Goal: Navigation & Orientation: Find specific page/section

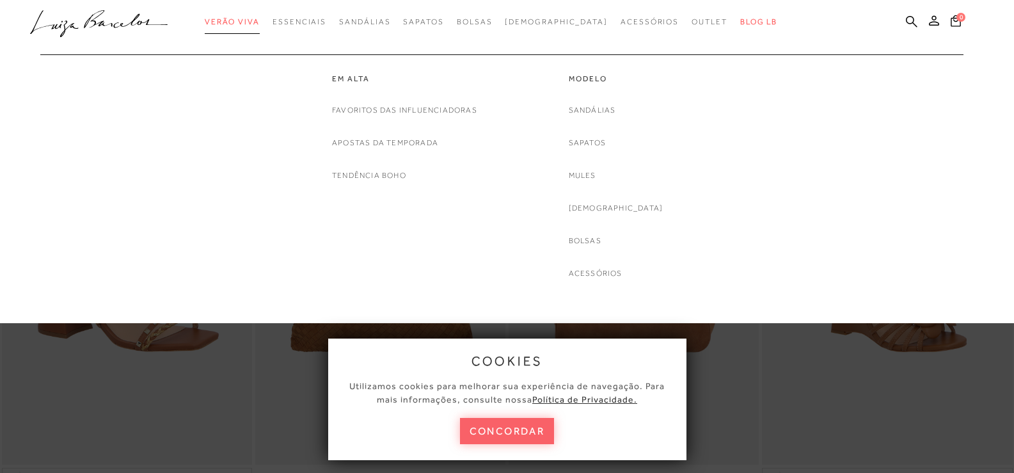
click at [260, 22] on span "Verão Viva" at bounding box center [232, 21] width 55 height 9
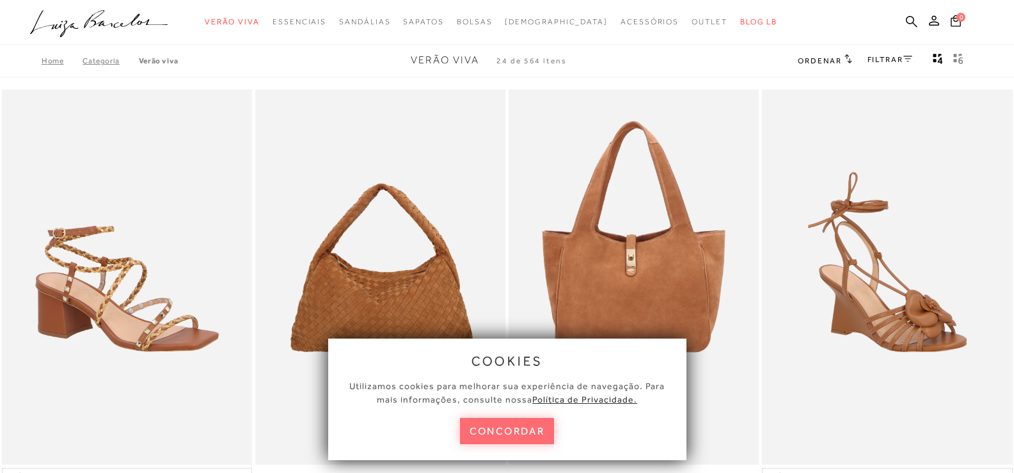
click at [528, 430] on button "concordar" at bounding box center [507, 431] width 95 height 26
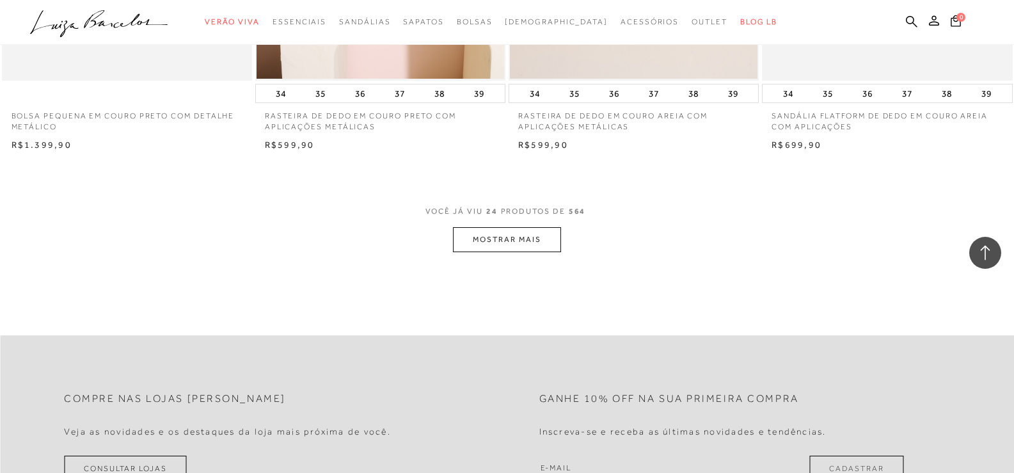
scroll to position [2750, 0]
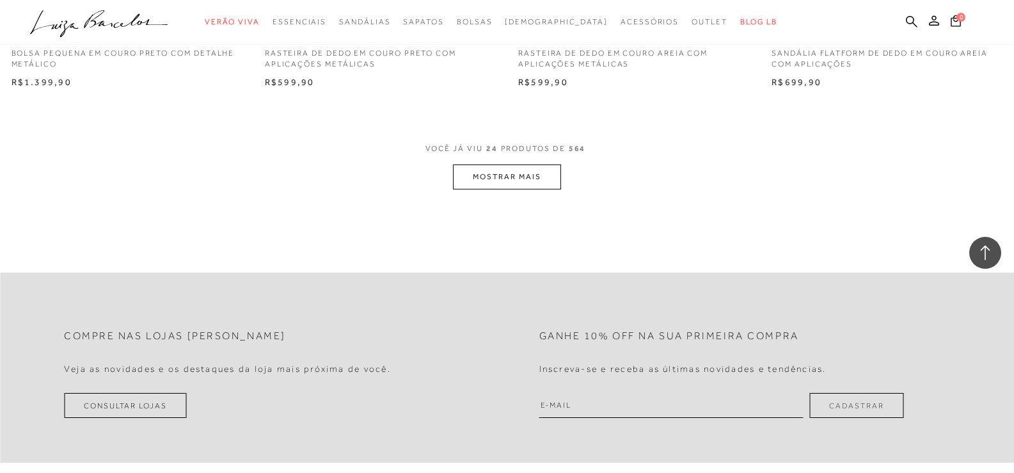
click at [526, 175] on button "MOSTRAR MAIS" at bounding box center [506, 176] width 107 height 25
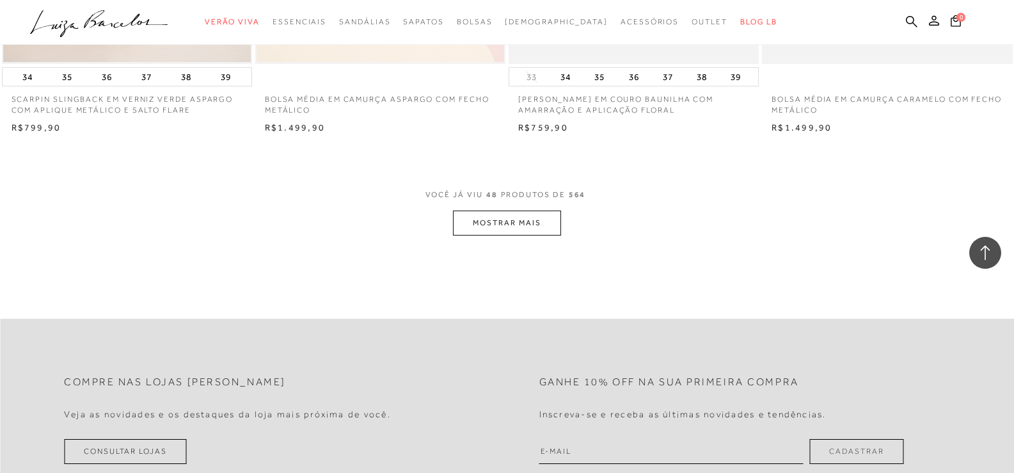
scroll to position [5564, 0]
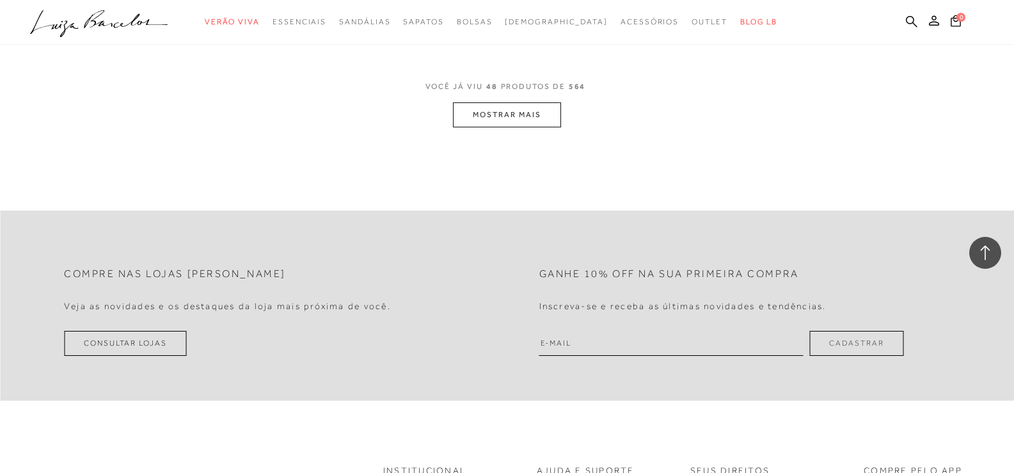
click at [508, 122] on button "MOSTRAR MAIS" at bounding box center [506, 114] width 107 height 25
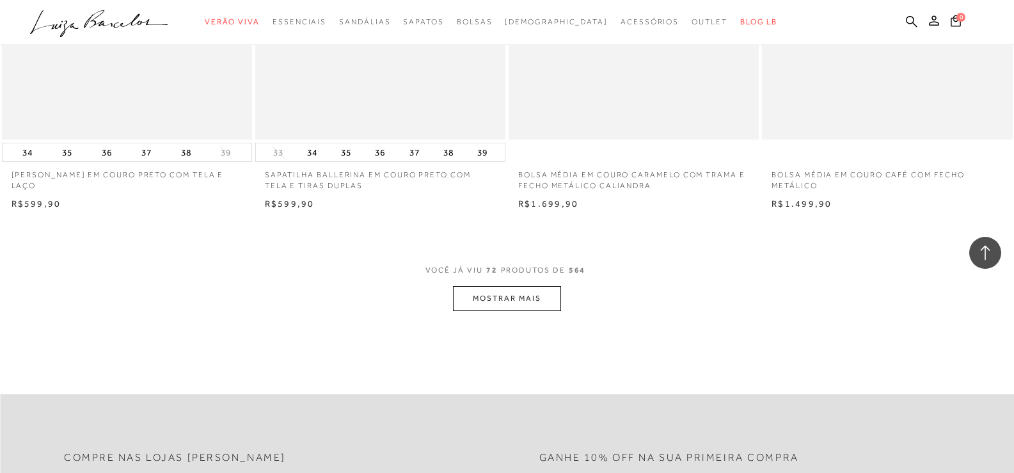
scroll to position [8186, 0]
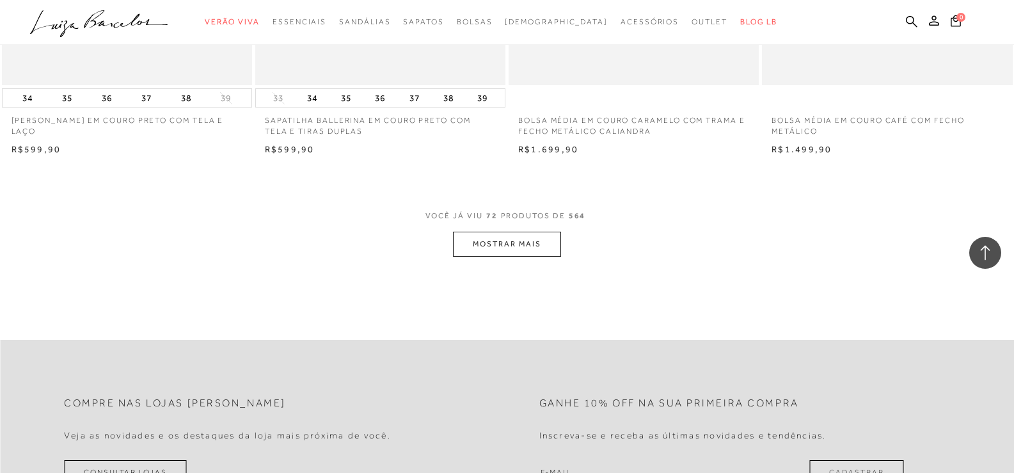
click at [537, 247] on button "MOSTRAR MAIS" at bounding box center [506, 244] width 107 height 25
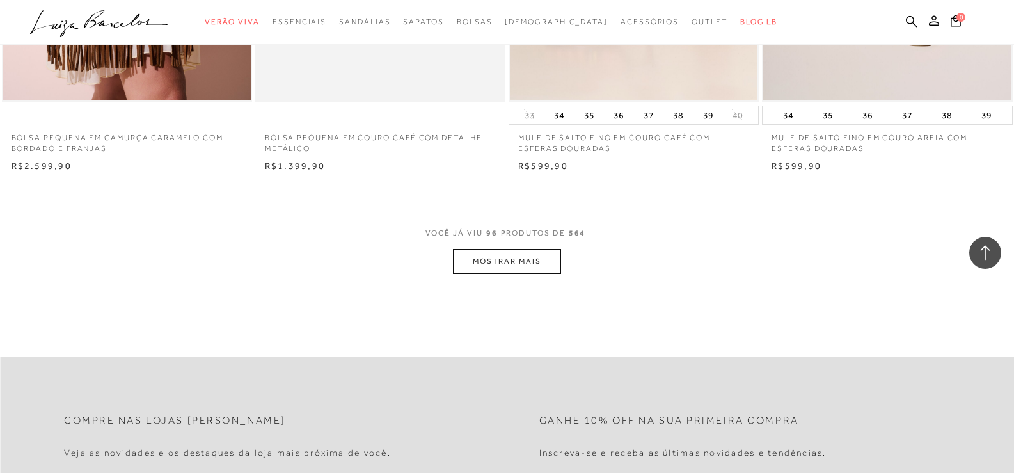
scroll to position [11064, 0]
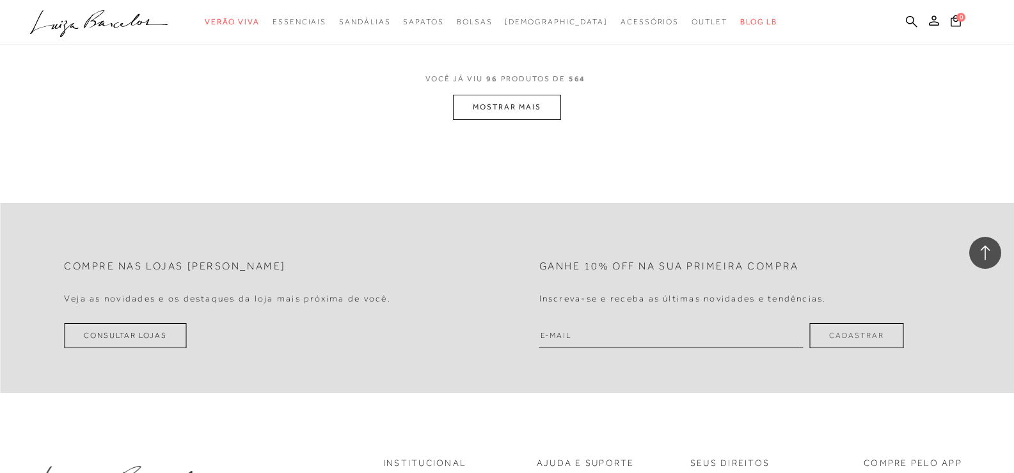
click at [495, 98] on button "MOSTRAR MAIS" at bounding box center [506, 107] width 107 height 25
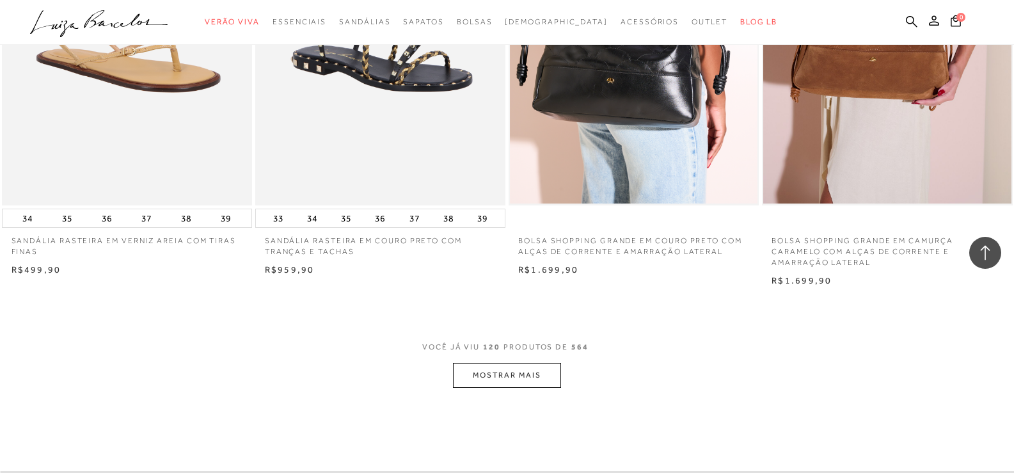
scroll to position [13494, 0]
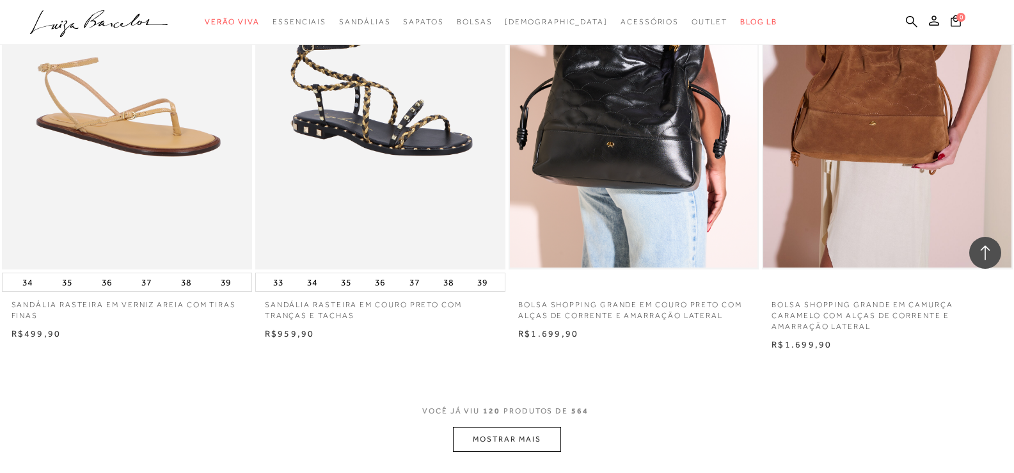
click at [528, 438] on button "MOSTRAR MAIS" at bounding box center [506, 439] width 107 height 25
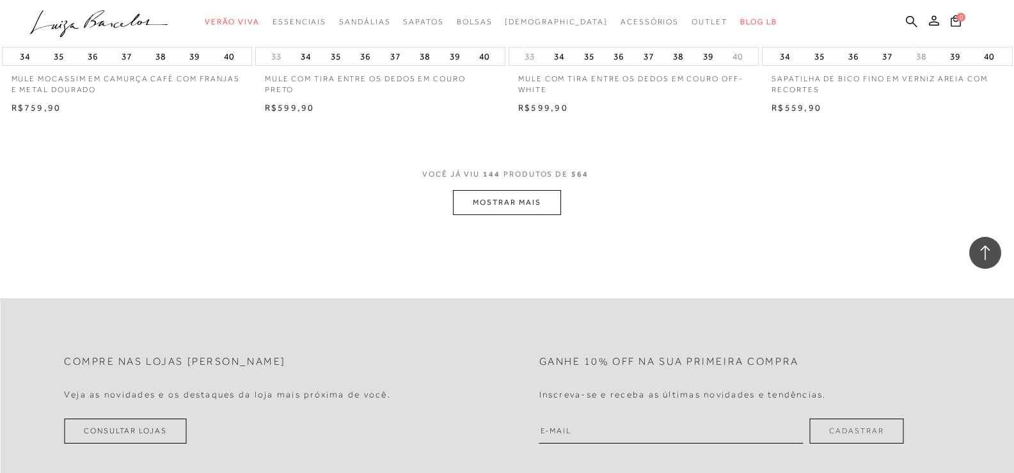
scroll to position [16627, 0]
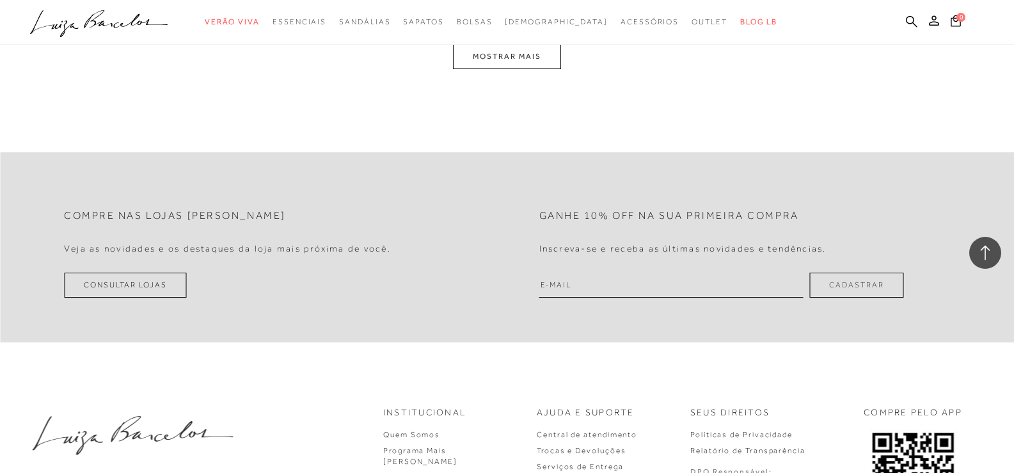
click at [492, 57] on button "MOSTRAR MAIS" at bounding box center [506, 56] width 107 height 25
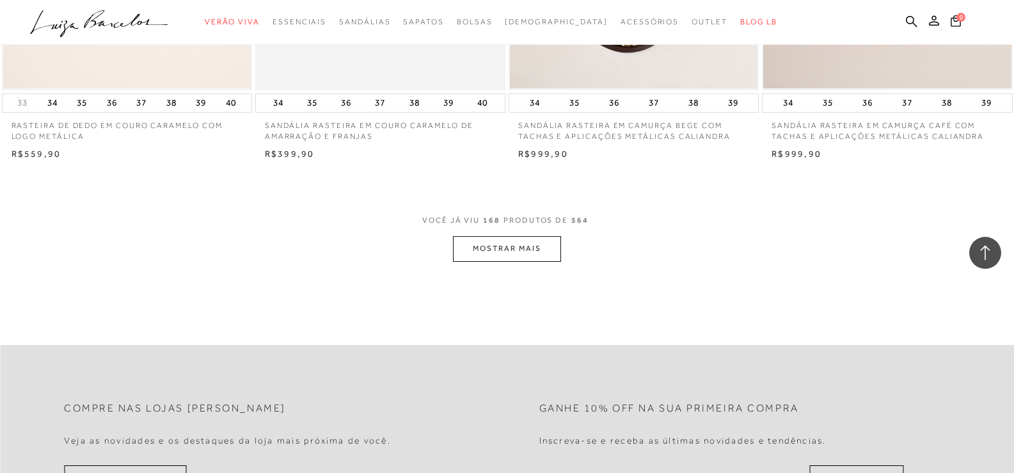
click at [507, 251] on button "MOSTRAR MAIS" at bounding box center [506, 248] width 107 height 25
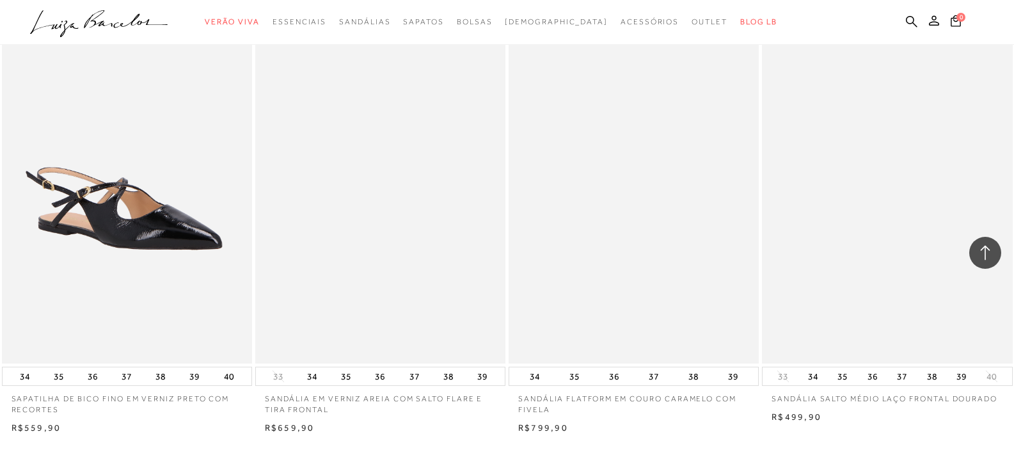
scroll to position [21873, 0]
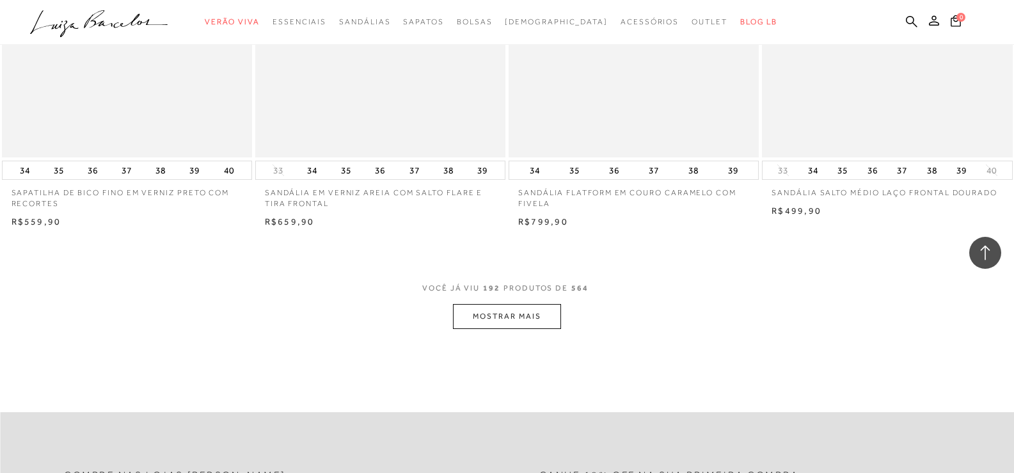
click at [511, 321] on button "MOSTRAR MAIS" at bounding box center [506, 316] width 107 height 25
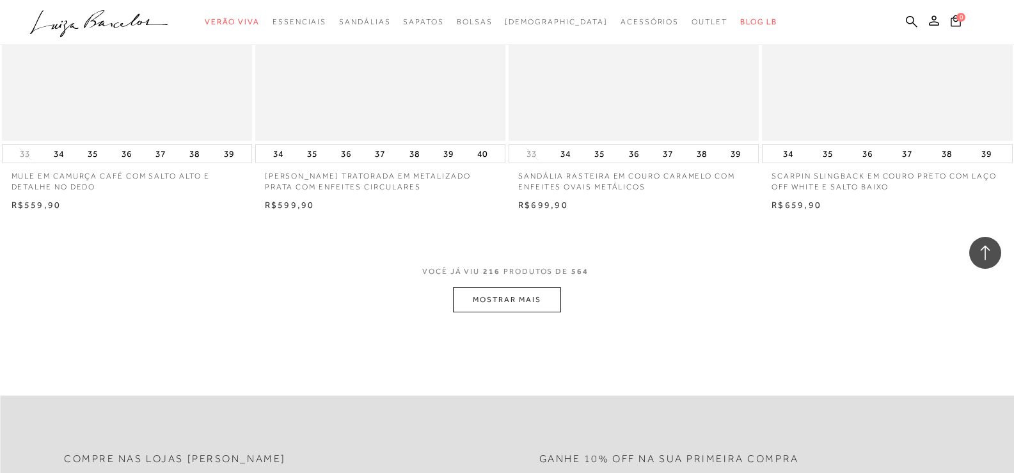
scroll to position [24687, 0]
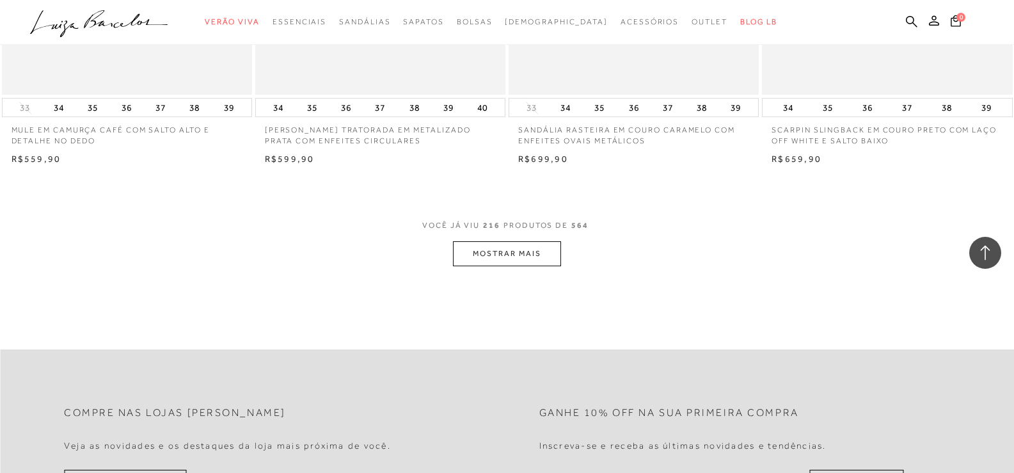
click at [499, 249] on button "MOSTRAR MAIS" at bounding box center [506, 253] width 107 height 25
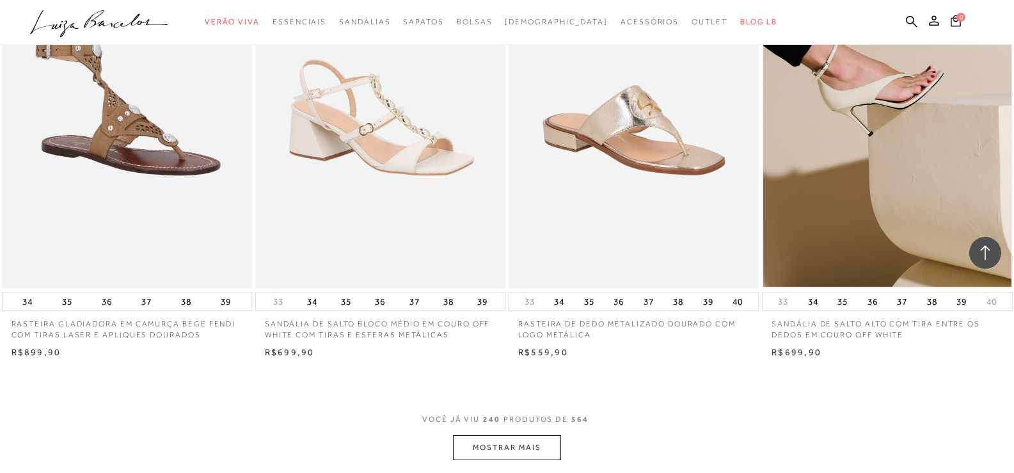
scroll to position [27500, 0]
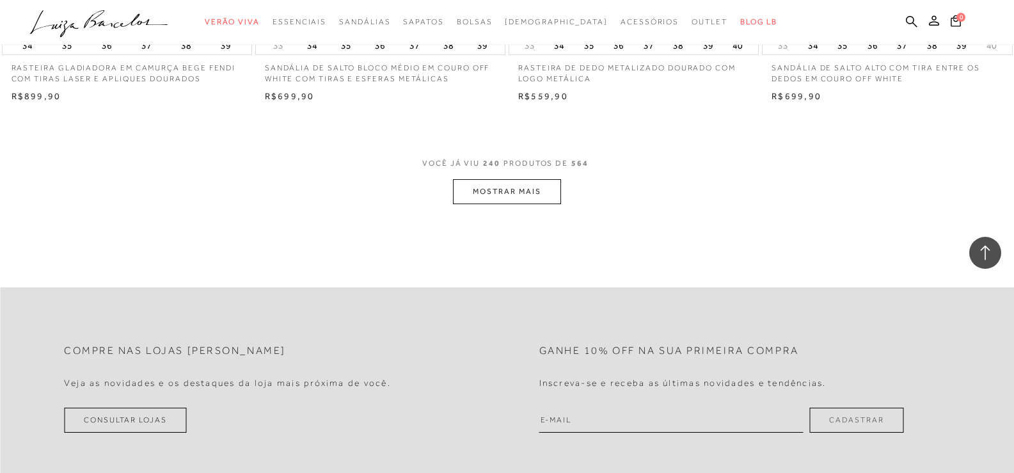
click at [473, 201] on button "MOSTRAR MAIS" at bounding box center [506, 191] width 107 height 25
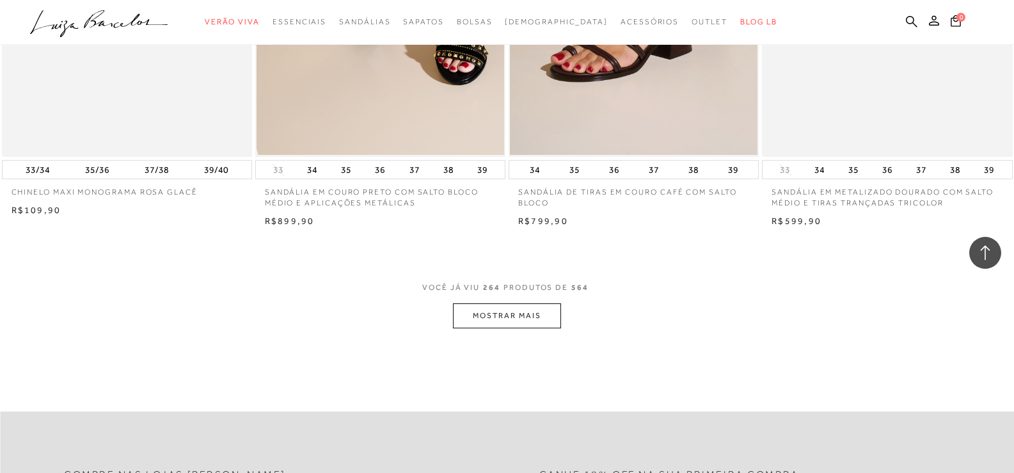
scroll to position [30250, 0]
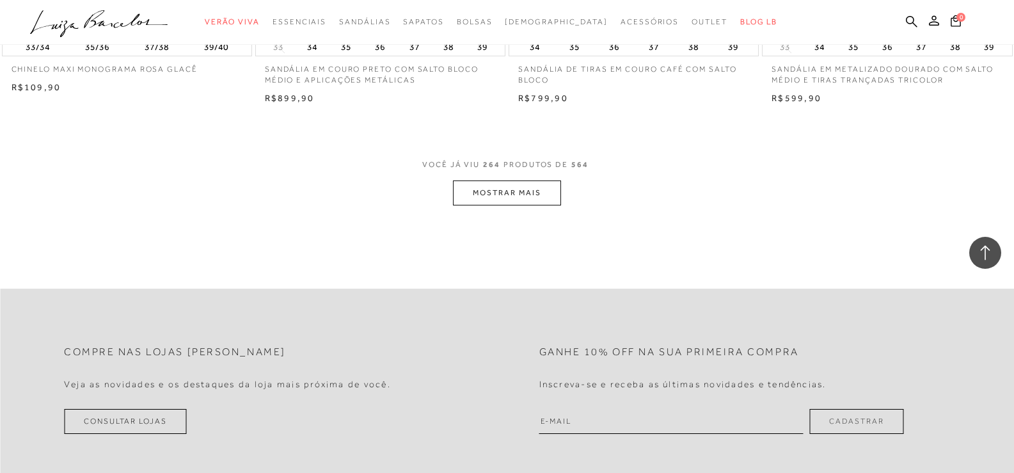
click at [532, 184] on button "MOSTRAR MAIS" at bounding box center [506, 192] width 107 height 25
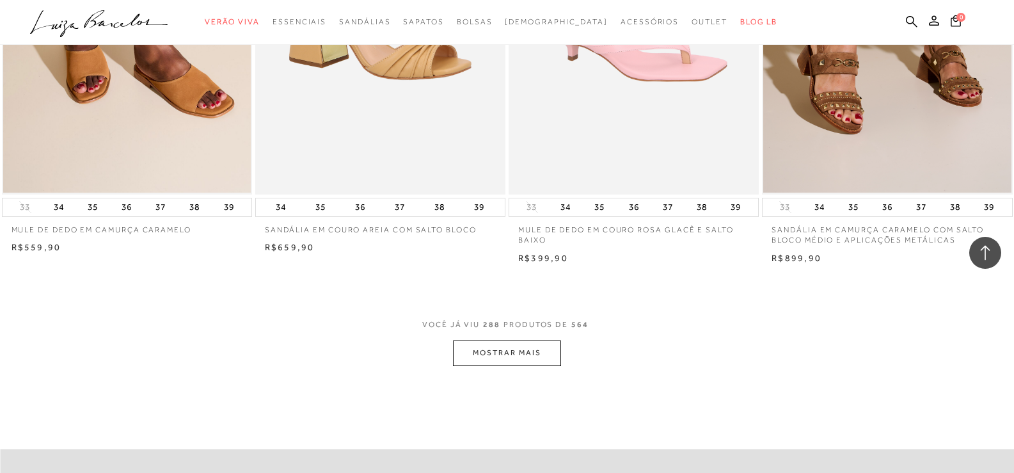
scroll to position [32744, 0]
